Goal: Communication & Community: Share content

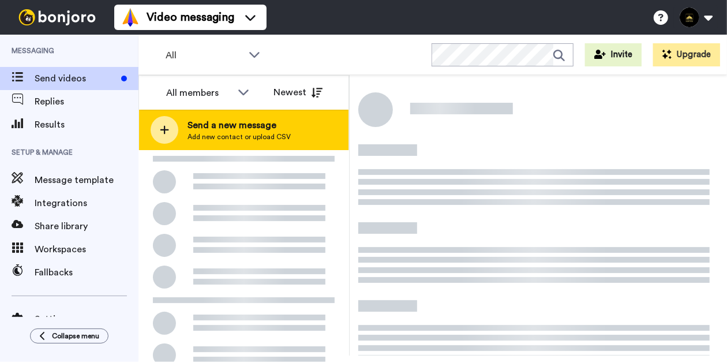
click at [241, 122] on span "Send a new message" at bounding box center [238, 125] width 103 height 14
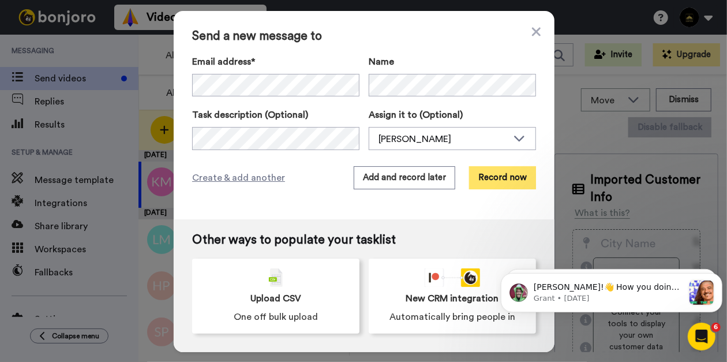
click at [509, 183] on button "Record now" at bounding box center [502, 177] width 67 height 23
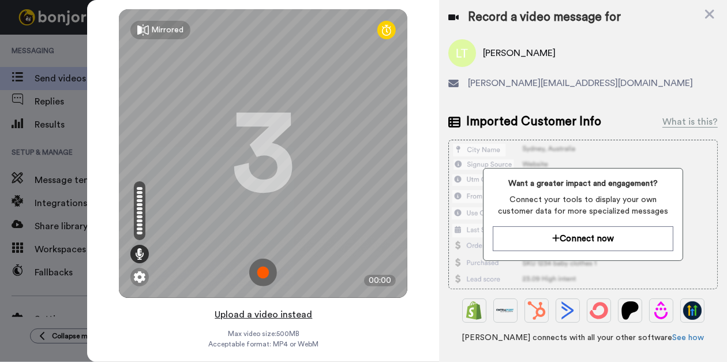
click at [246, 312] on button "Upload a video instead" at bounding box center [263, 314] width 104 height 15
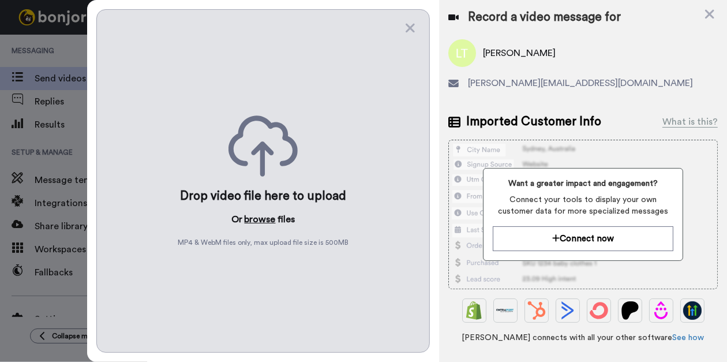
click at [258, 221] on button "browse" at bounding box center [260, 219] width 31 height 14
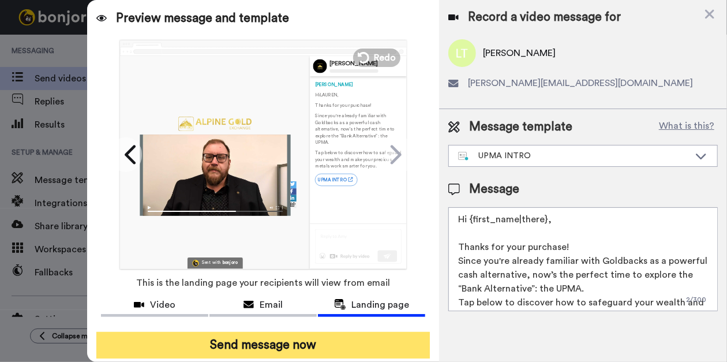
click at [223, 344] on button "Send message now" at bounding box center [262, 345] width 333 height 27
